Goal: Information Seeking & Learning: Learn about a topic

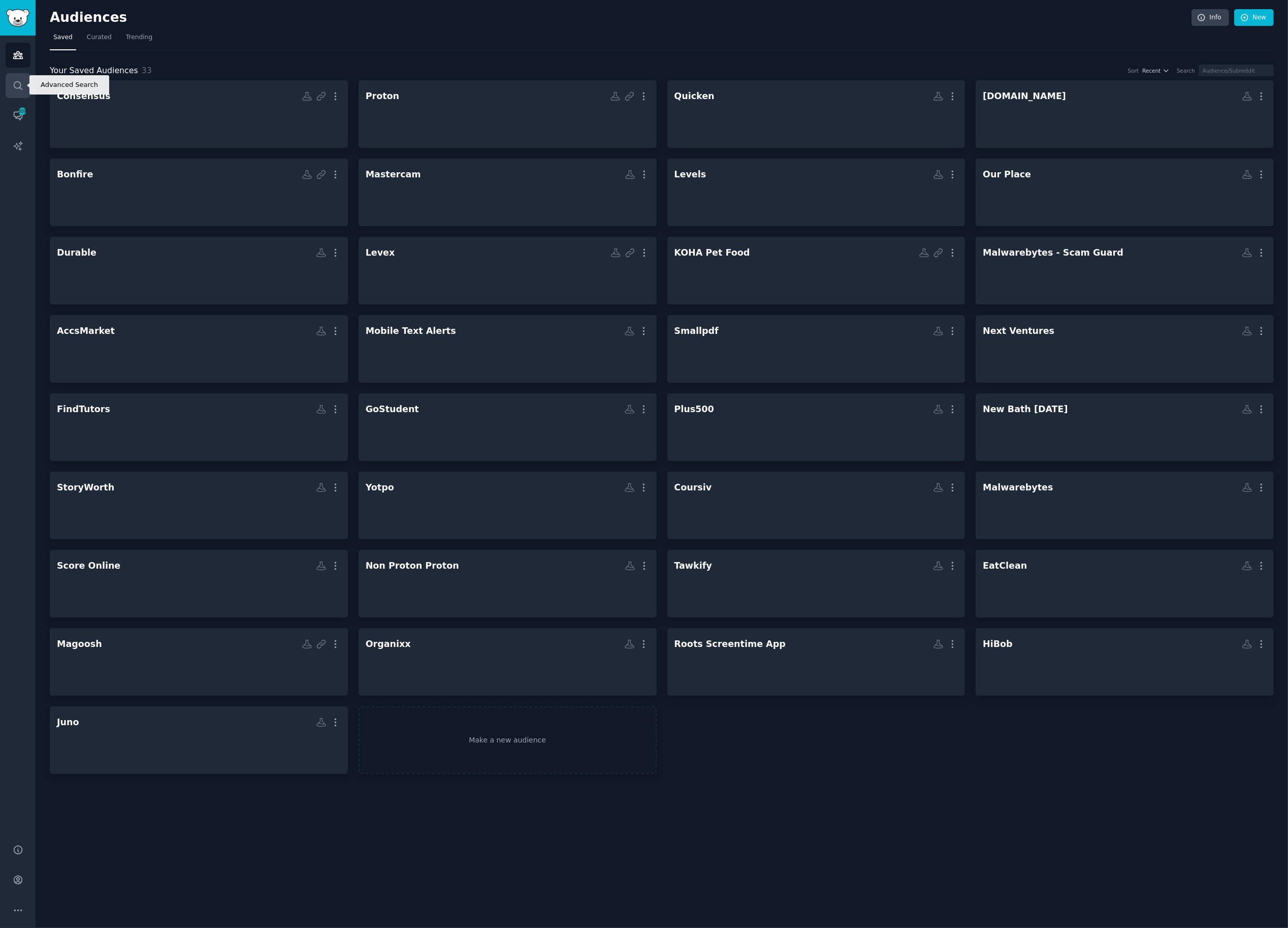
click at [19, 83] on icon "Sidebar" at bounding box center [18, 85] width 11 height 11
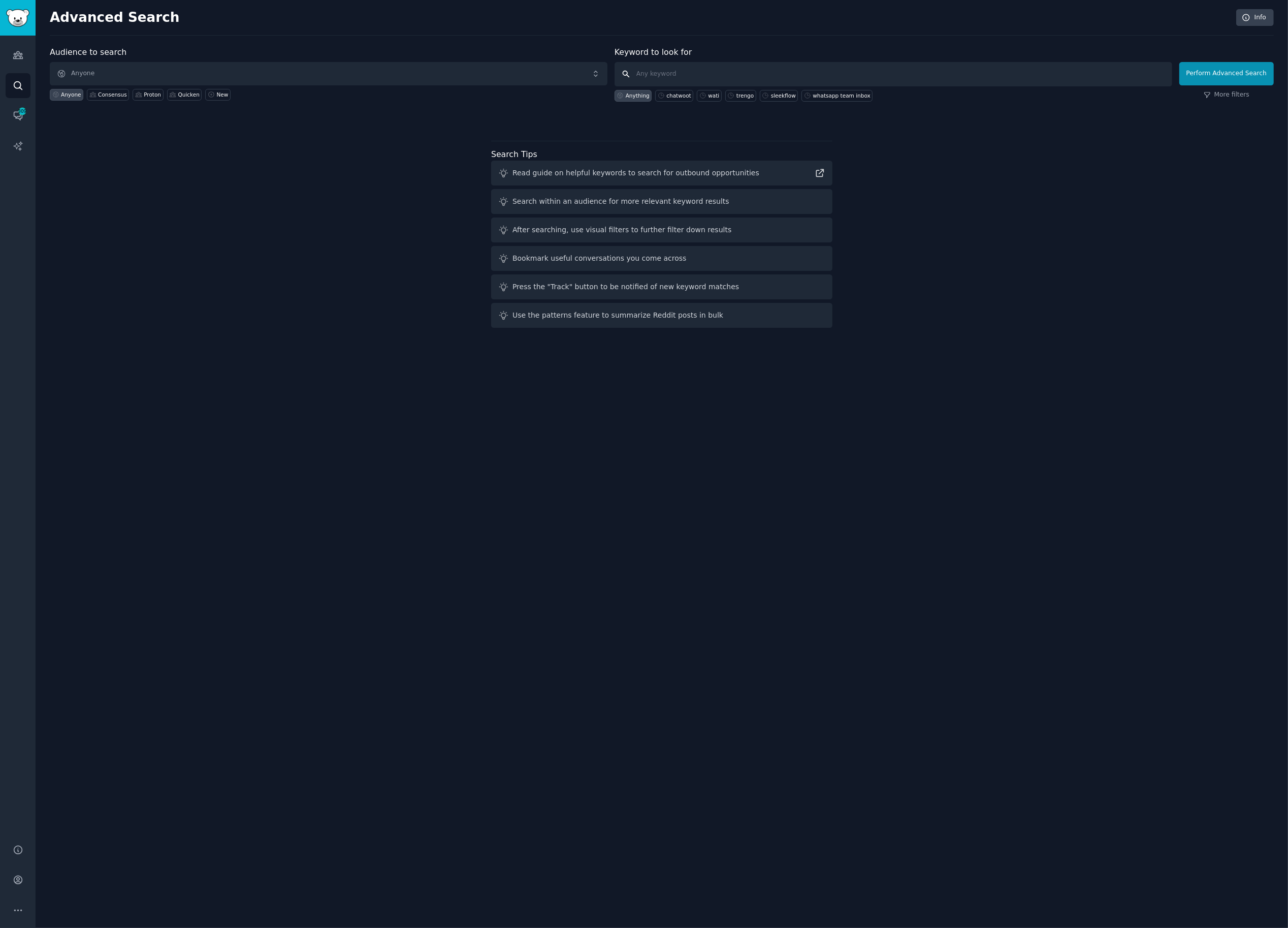
click at [689, 74] on input "text" at bounding box center [893, 74] width 558 height 24
type input "csr"
click at [1229, 78] on button "Perform Advanced Search" at bounding box center [1226, 73] width 94 height 24
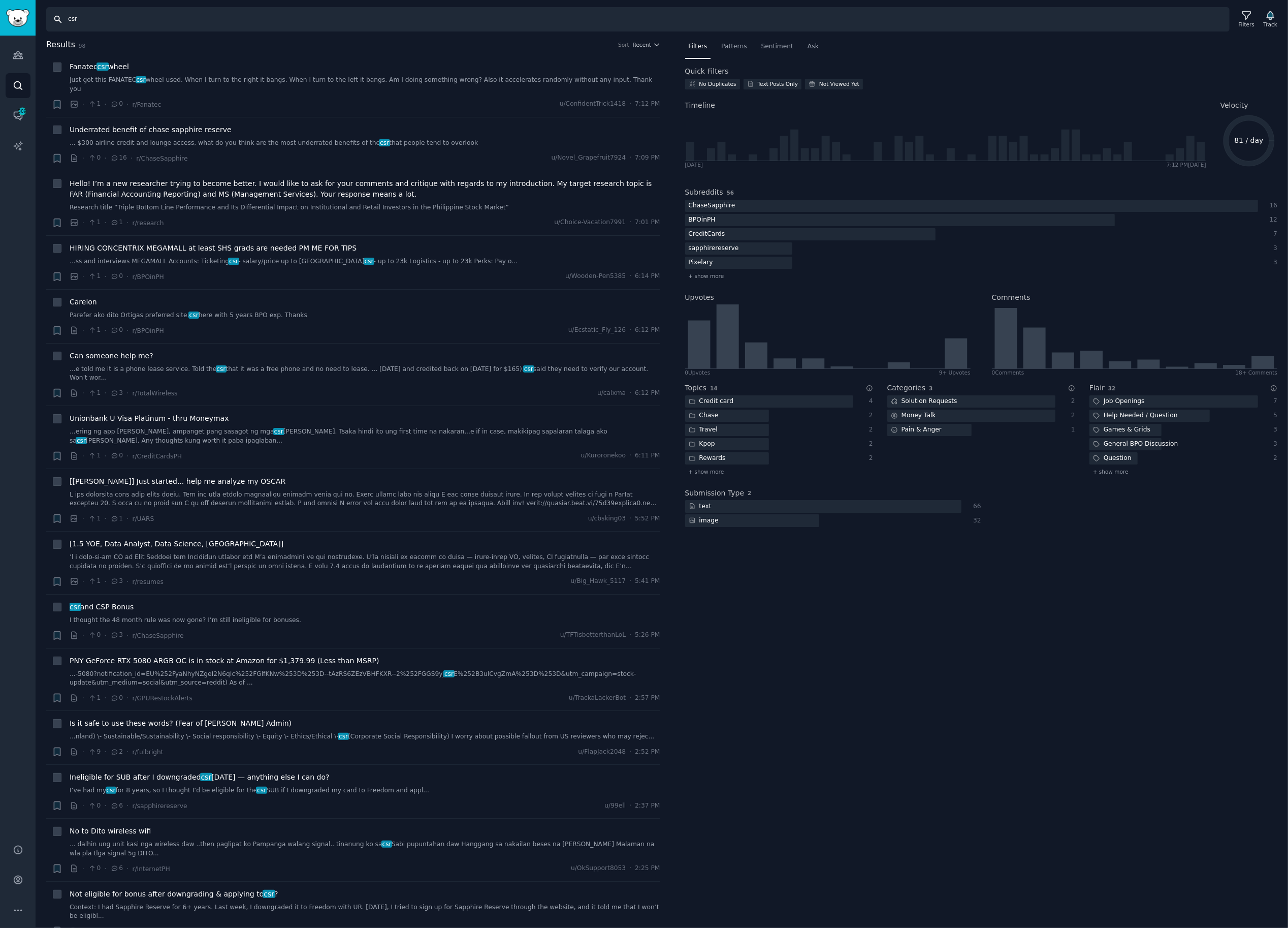
click at [73, 18] on input "csr" at bounding box center [638, 19] width 1184 height 24
click at [73, 17] on input "csr" at bounding box center [638, 19] width 1184 height 24
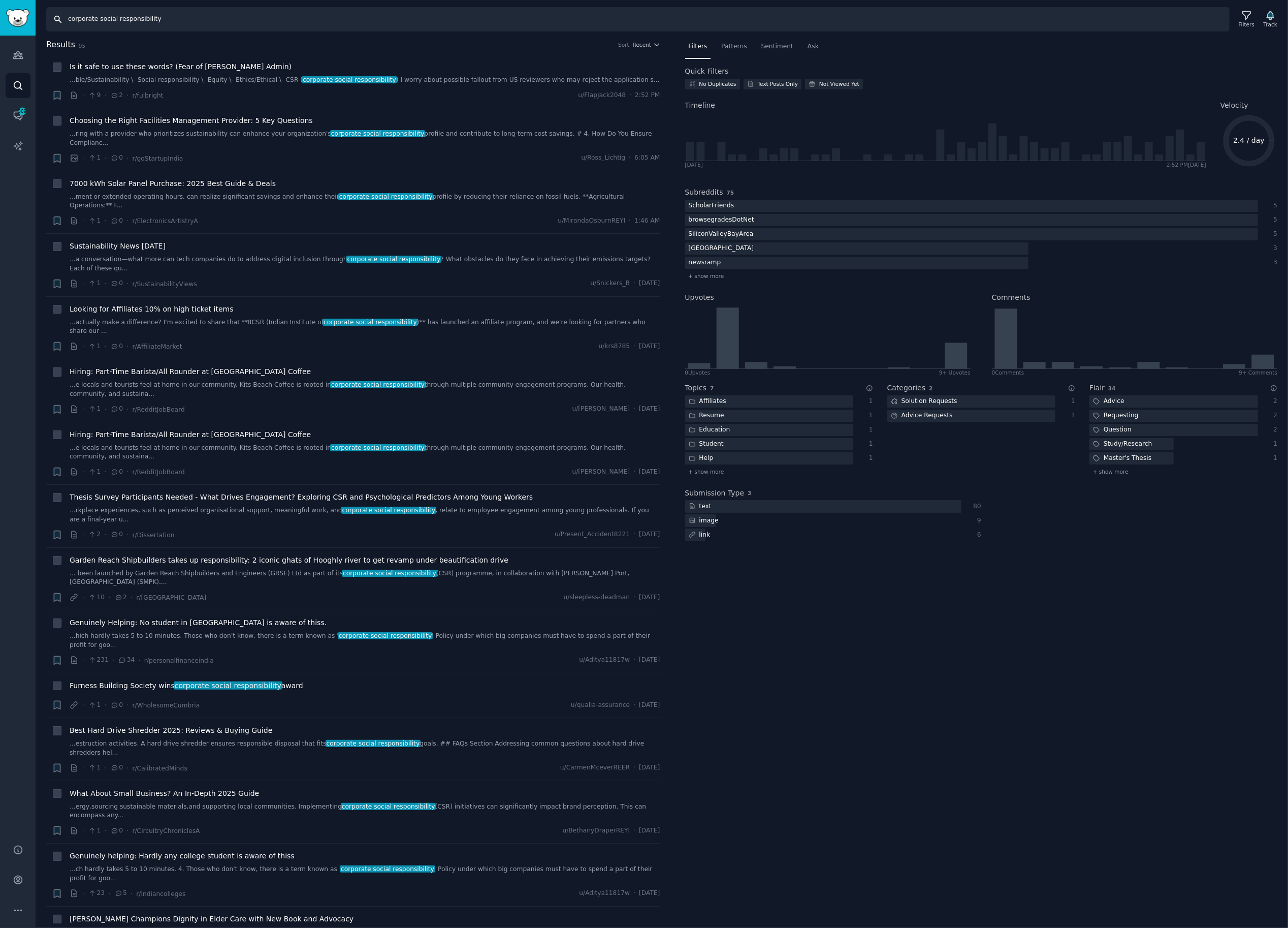
click at [90, 18] on input "corporate social responsibility" at bounding box center [638, 19] width 1184 height 24
type input "esg"
